Goal: Information Seeking & Learning: Learn about a topic

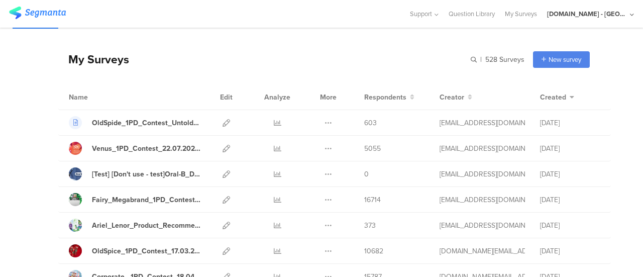
scroll to position [28, 0]
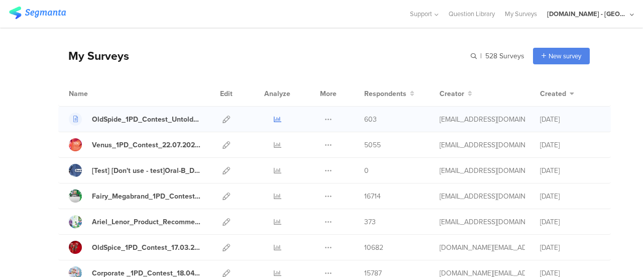
click at [274, 124] on link at bounding box center [278, 119] width 8 height 25
click at [274, 117] on icon at bounding box center [278, 120] width 8 height 8
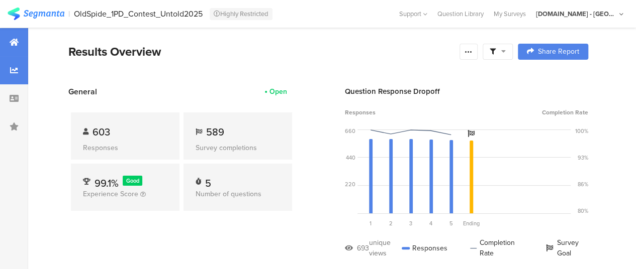
click at [17, 74] on icon at bounding box center [14, 70] width 8 height 8
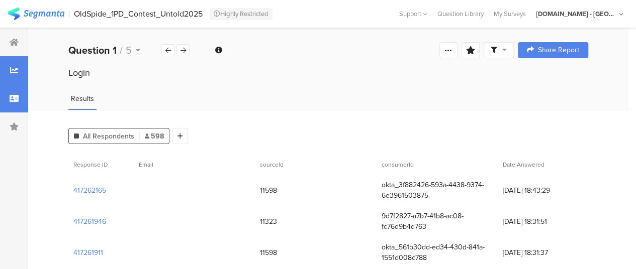
click at [14, 108] on div at bounding box center [14, 98] width 28 height 28
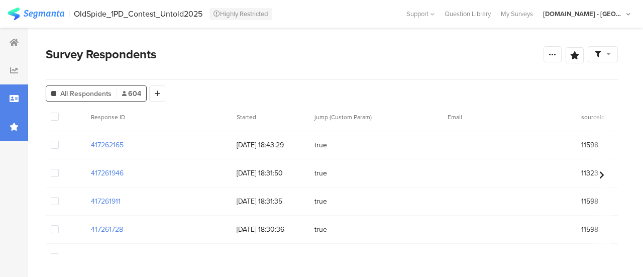
click at [16, 129] on icon at bounding box center [14, 127] width 9 height 8
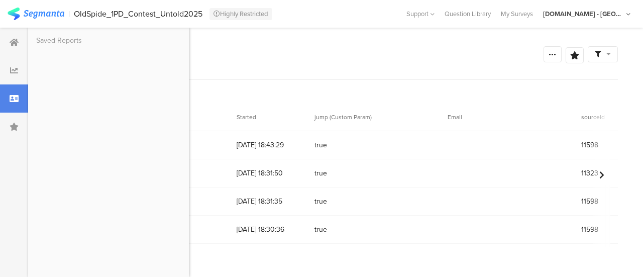
click at [238, 86] on div "All Respondents 604 Add Segment" at bounding box center [332, 91] width 573 height 20
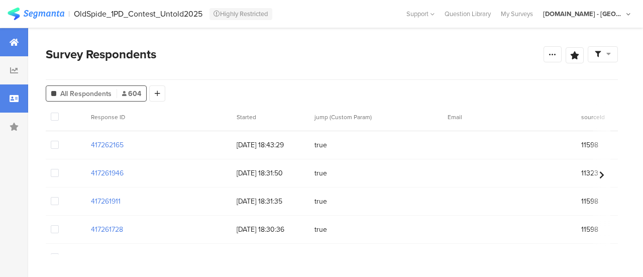
click at [17, 48] on div at bounding box center [14, 42] width 28 height 28
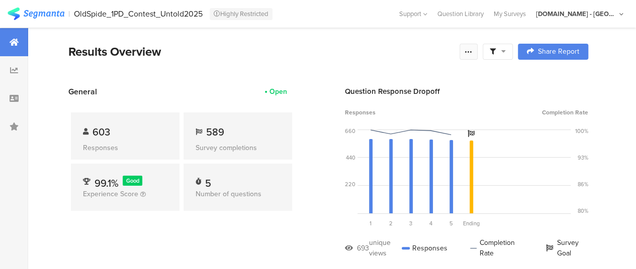
click at [472, 55] on icon at bounding box center [469, 52] width 8 height 8
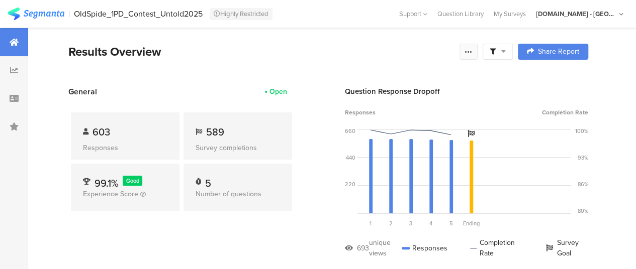
click at [473, 48] on icon at bounding box center [469, 52] width 8 height 8
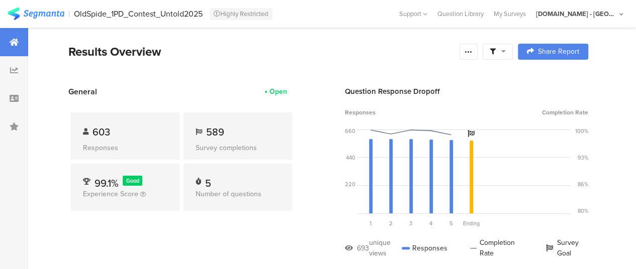
drag, startPoint x: 300, startPoint y: 90, endPoint x: 146, endPoint y: 84, distance: 154.0
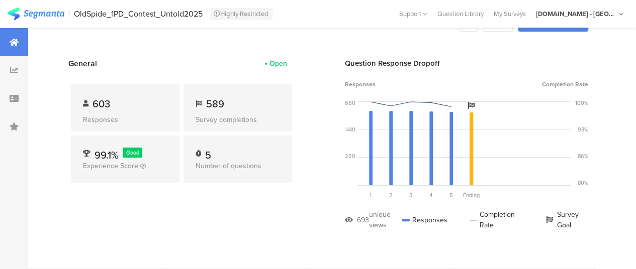
scroll to position [50, 0]
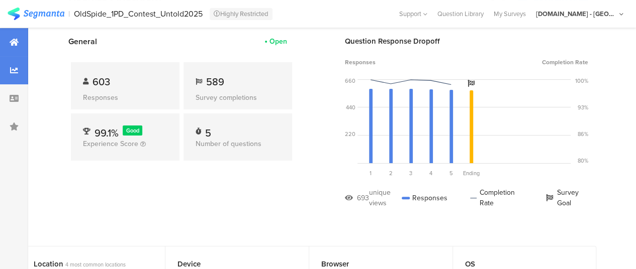
click at [24, 74] on div at bounding box center [14, 70] width 28 height 28
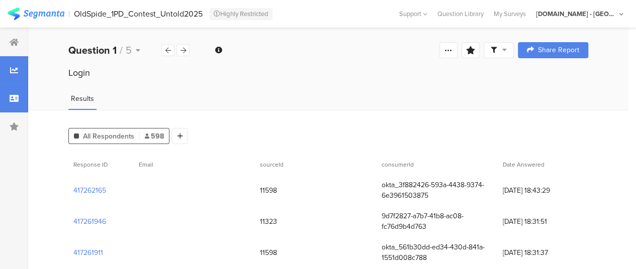
click at [15, 95] on icon at bounding box center [14, 99] width 9 height 8
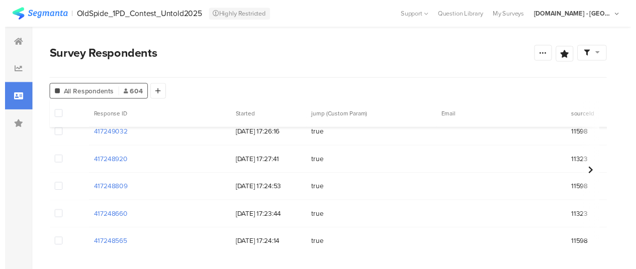
scroll to position [1659, 0]
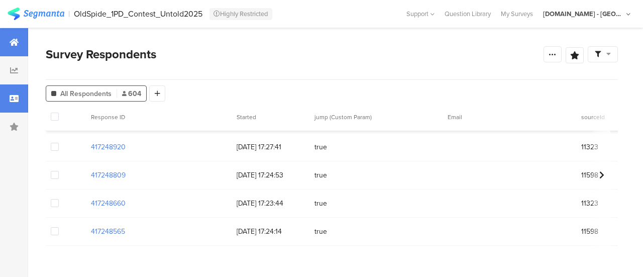
click at [6, 51] on div at bounding box center [14, 42] width 28 height 28
